Goal: Information Seeking & Learning: Learn about a topic

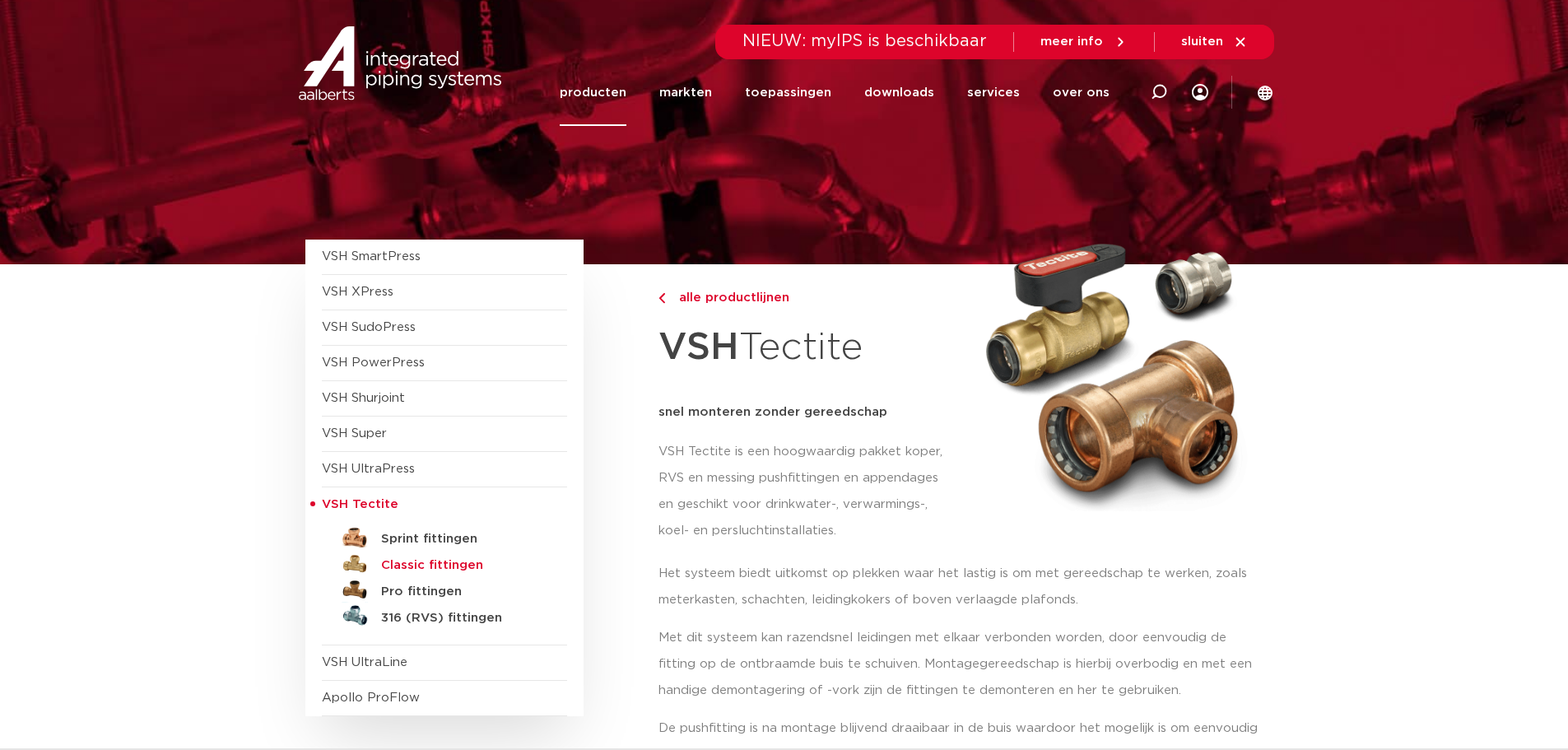
click at [430, 567] on h5 "Classic fittingen" at bounding box center [462, 565] width 163 height 15
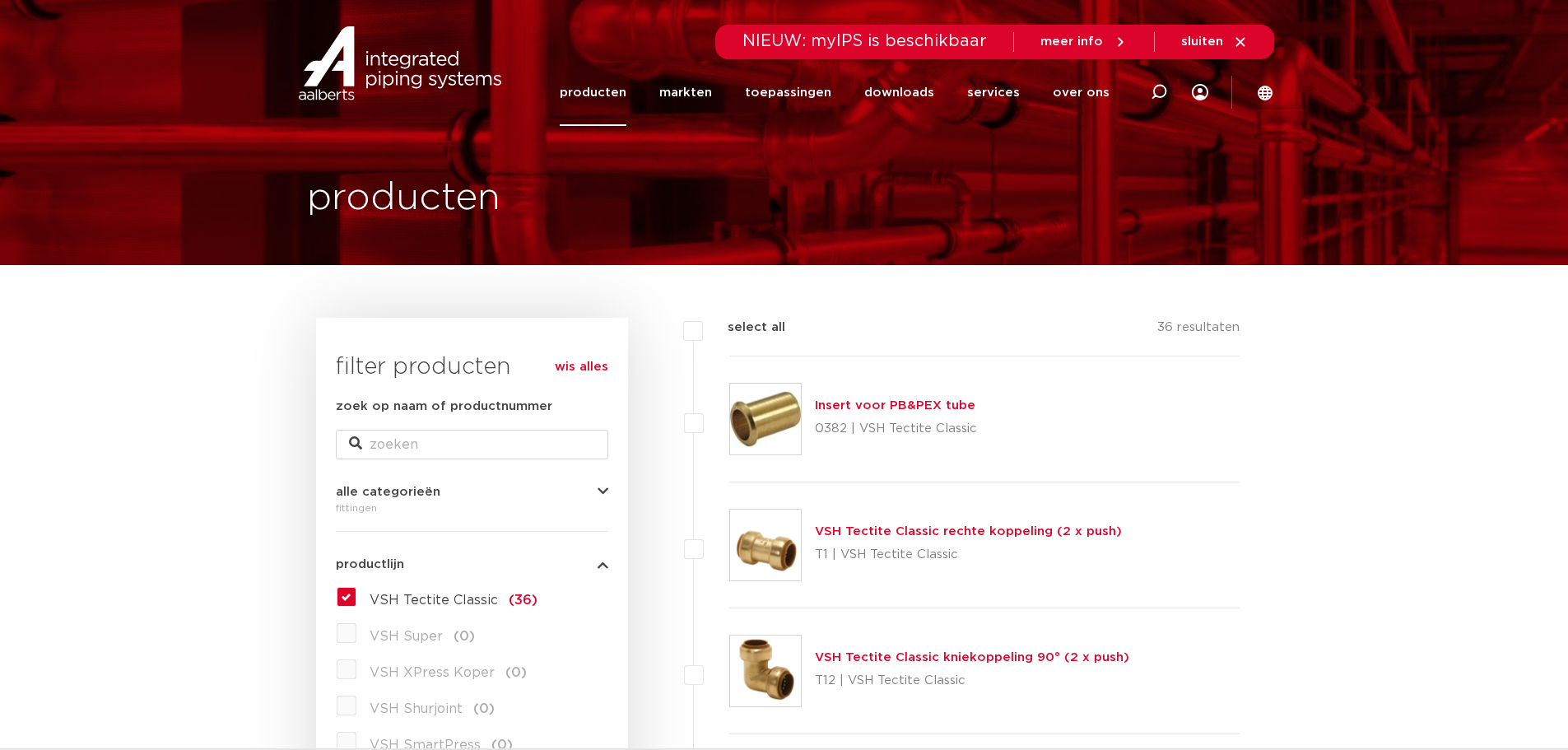
scroll to position [164, 0]
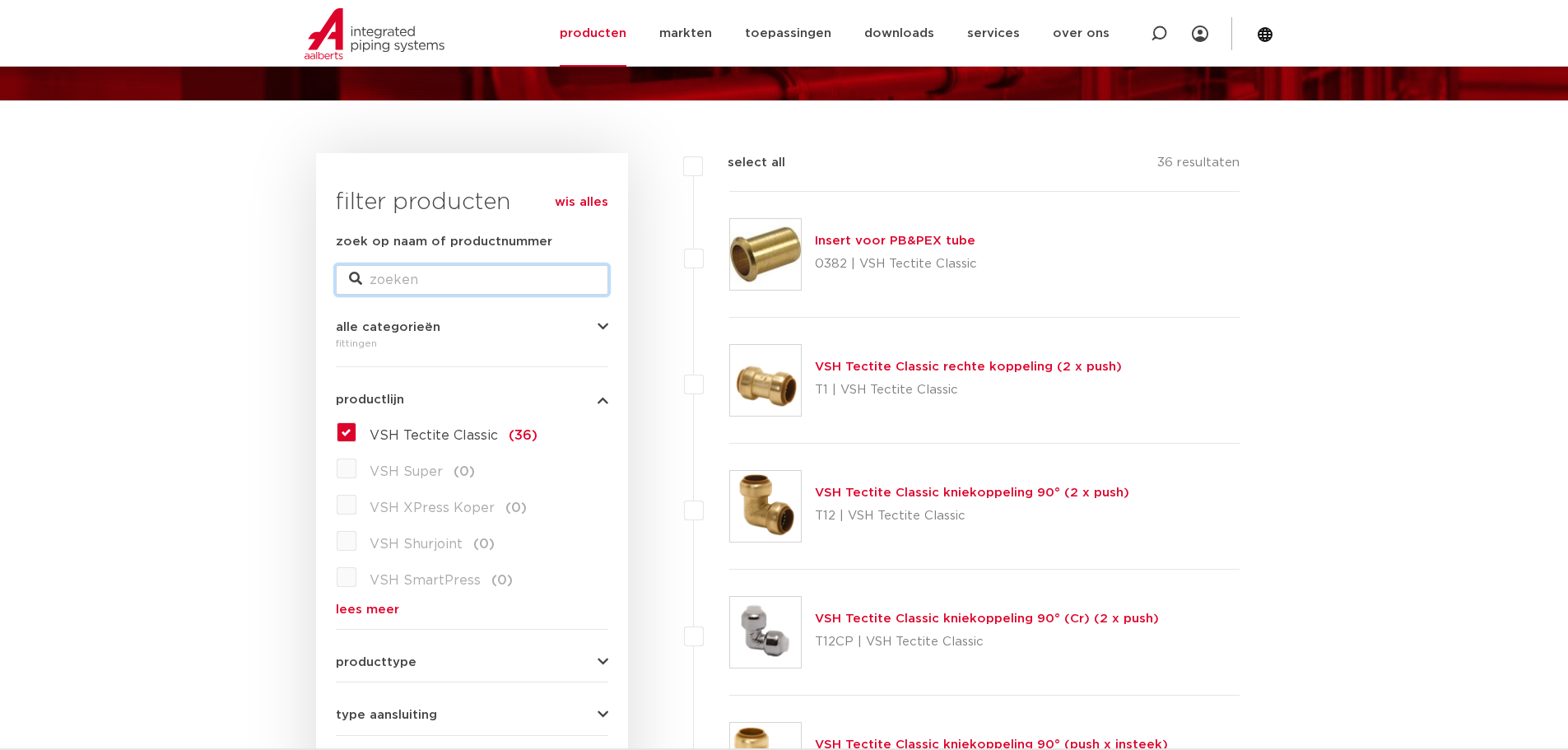
click at [408, 278] on input "zoek op naam of productnummer" at bounding box center [472, 280] width 272 height 29
type input "tectite"
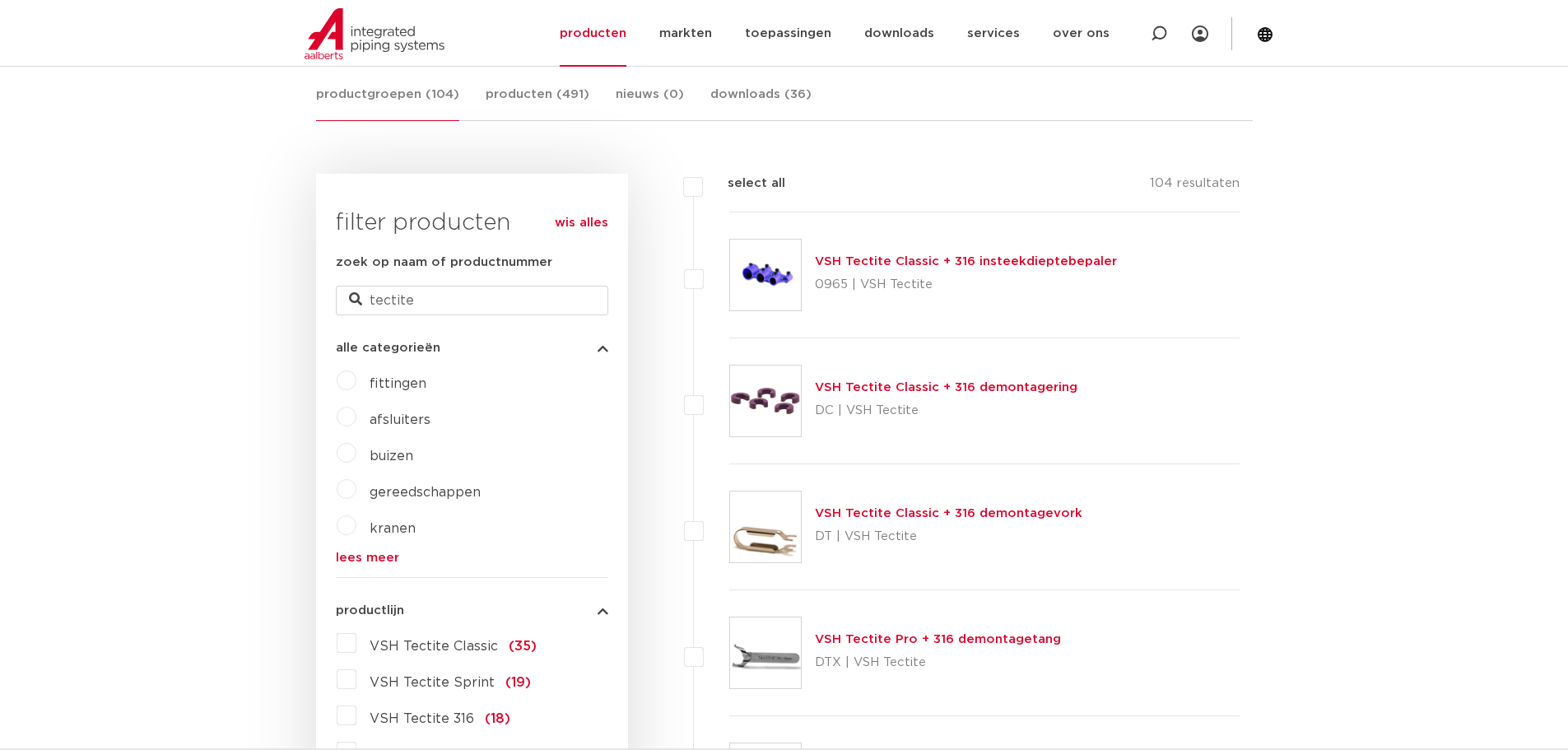
scroll to position [411, 0]
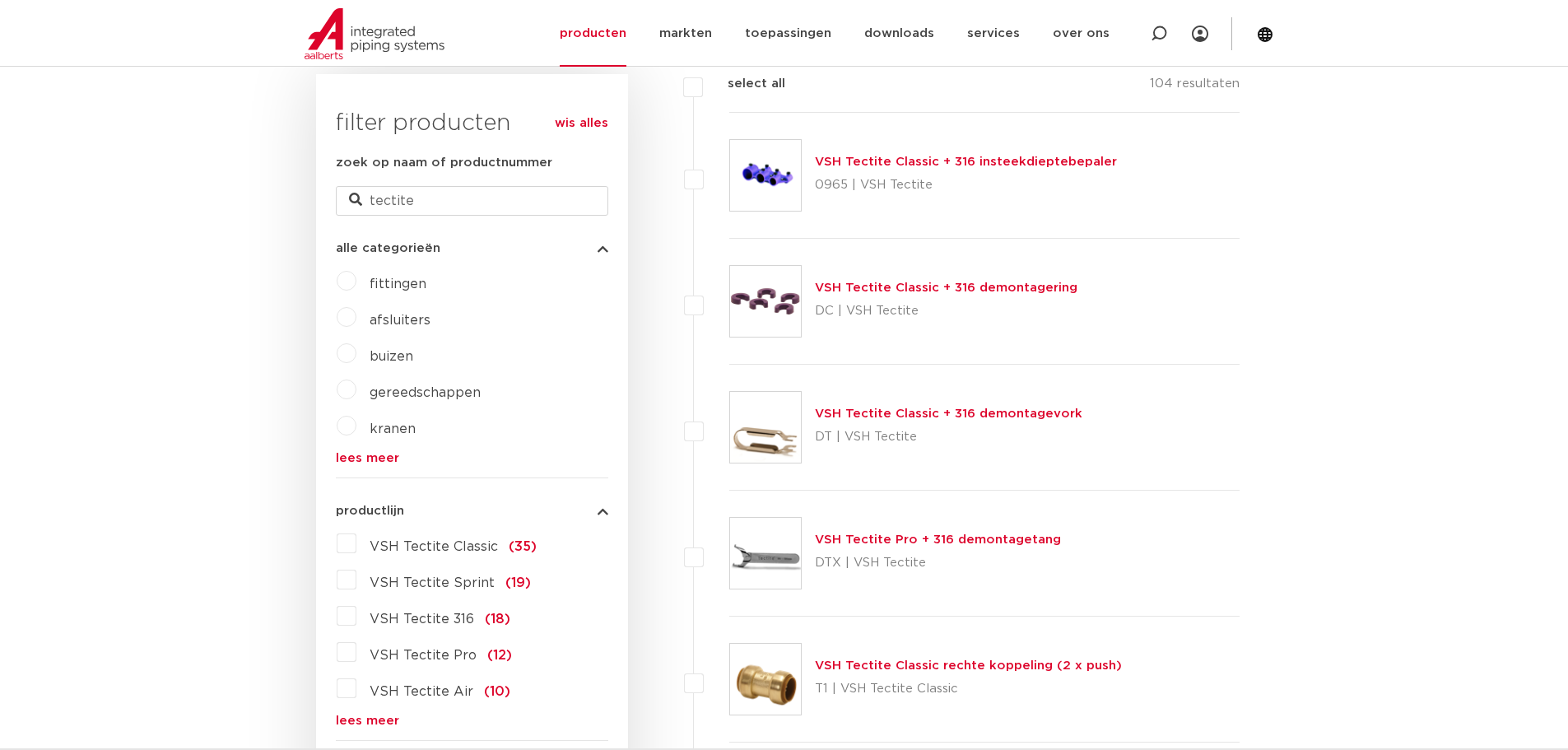
click at [877, 417] on link "VSH Tectite Classic + 316 demontagevork" at bounding box center [948, 414] width 268 height 13
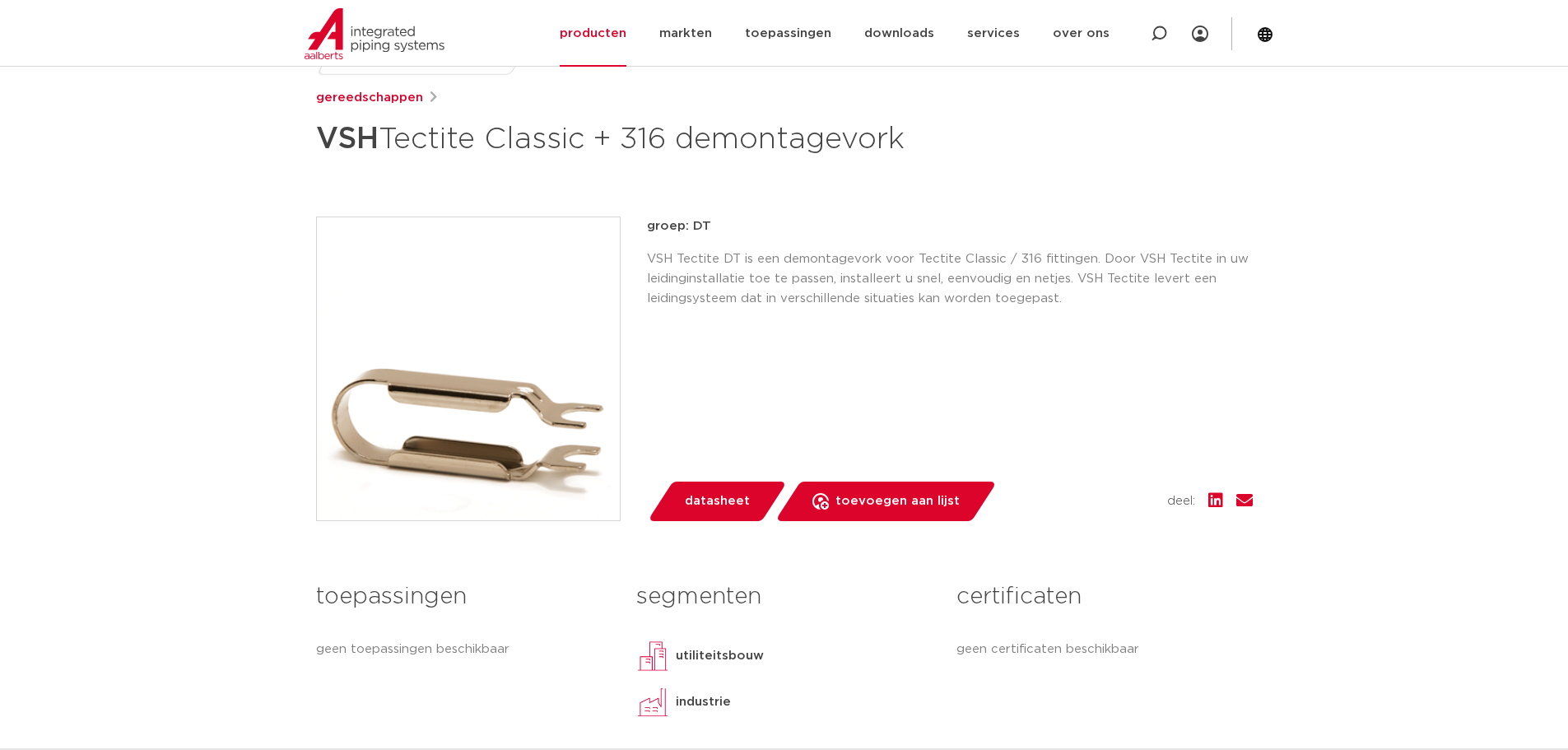
scroll to position [164, 0]
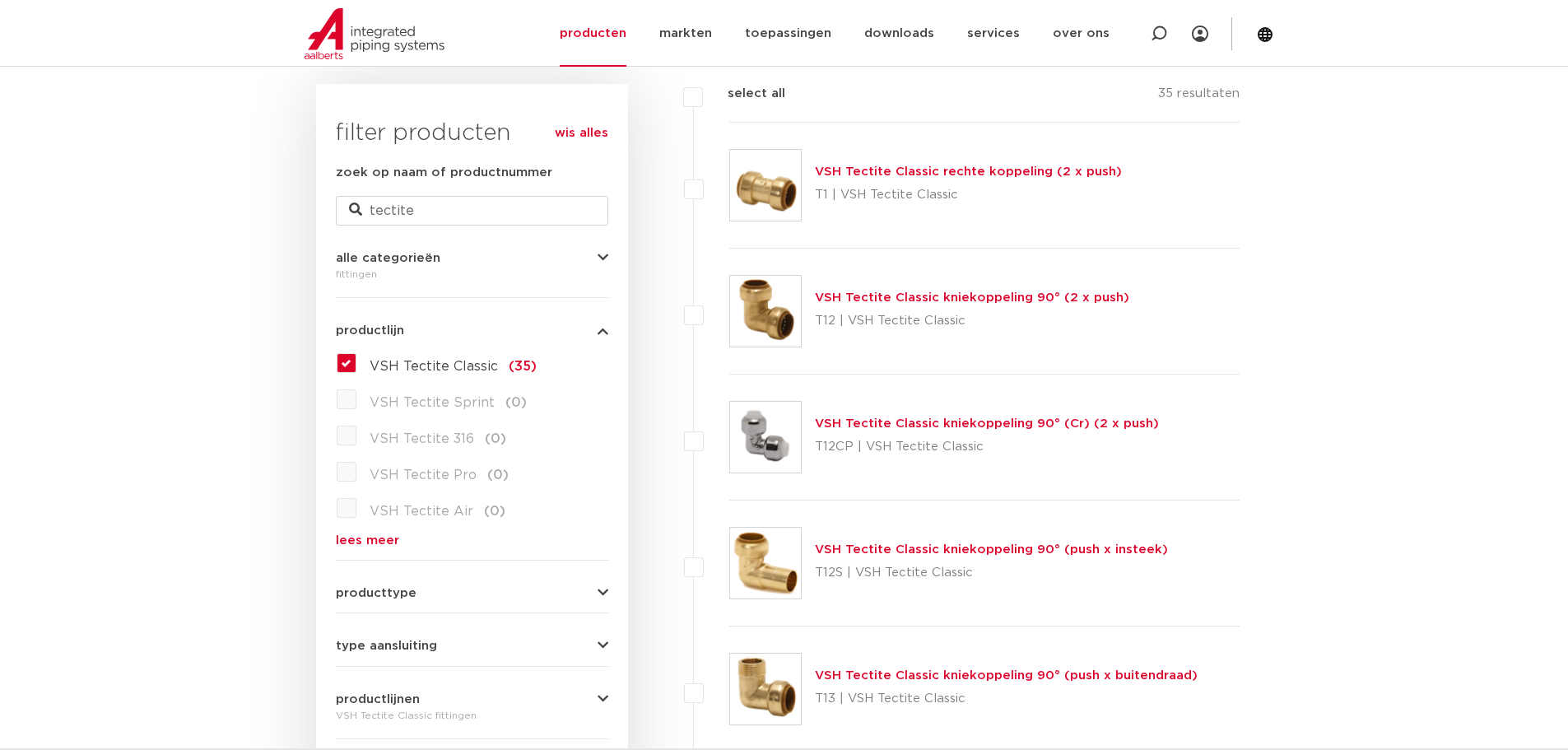
scroll to position [411, 0]
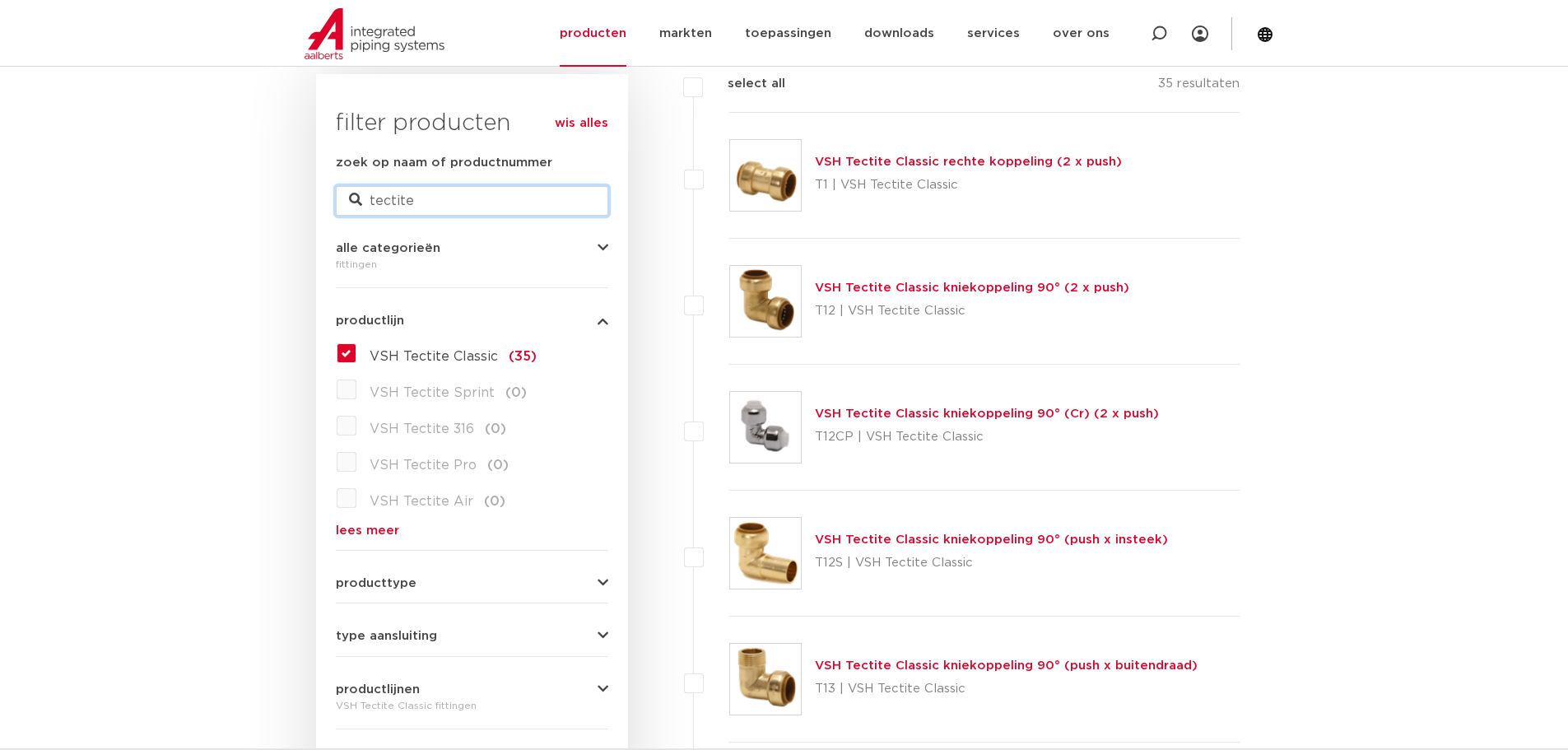
click at [435, 206] on input "tectite" at bounding box center [472, 201] width 272 height 29
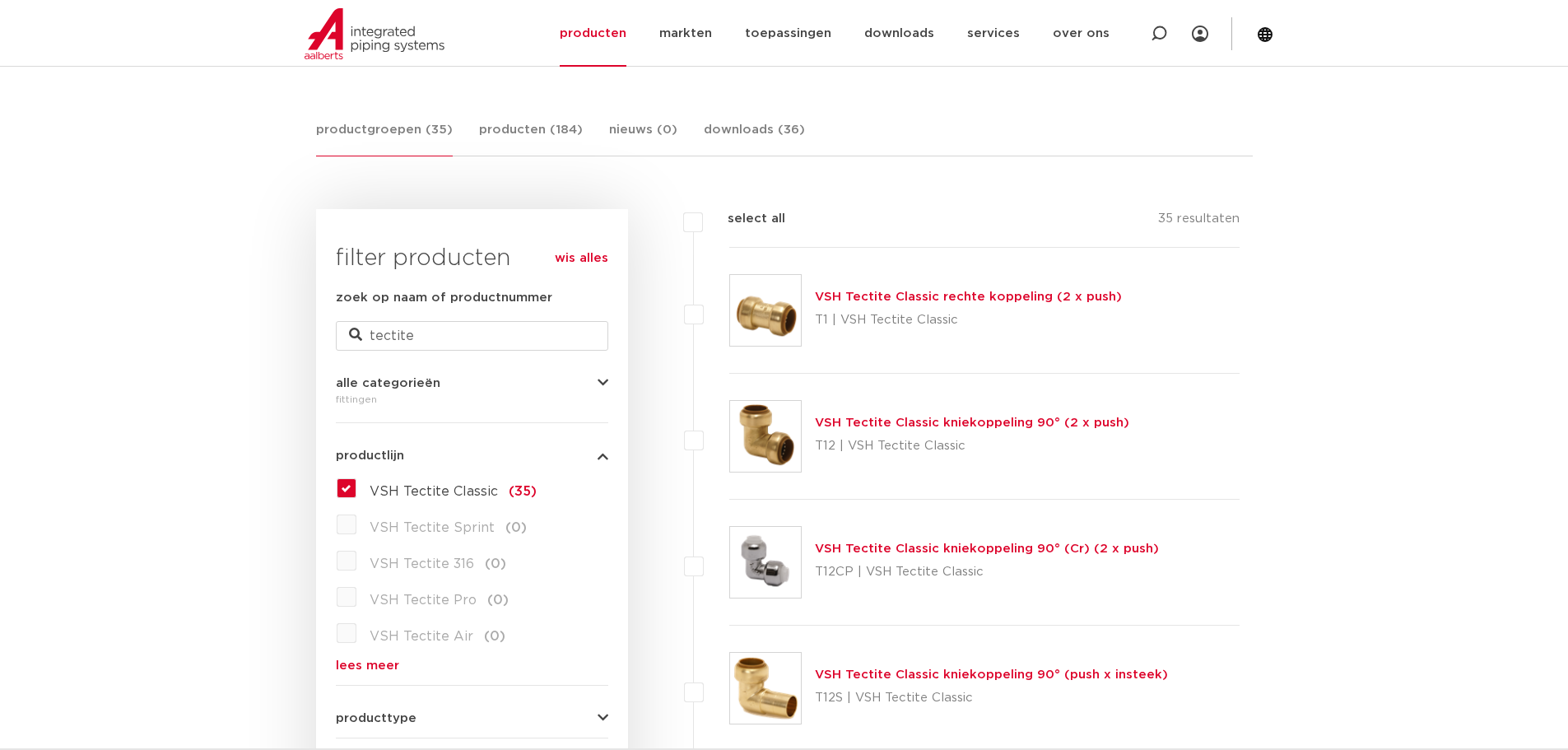
scroll to position [247, 0]
